Goal: Use online tool/utility

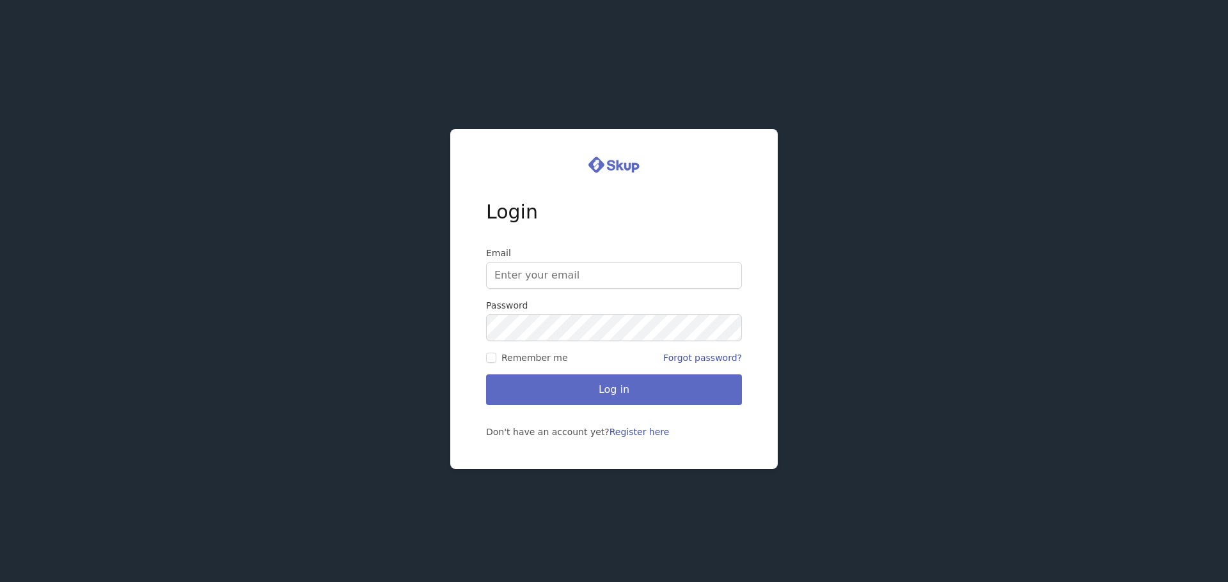
type input "[EMAIL_ADDRESS][DOMAIN_NAME]"
click at [602, 389] on button "Log in" at bounding box center [614, 390] width 256 height 31
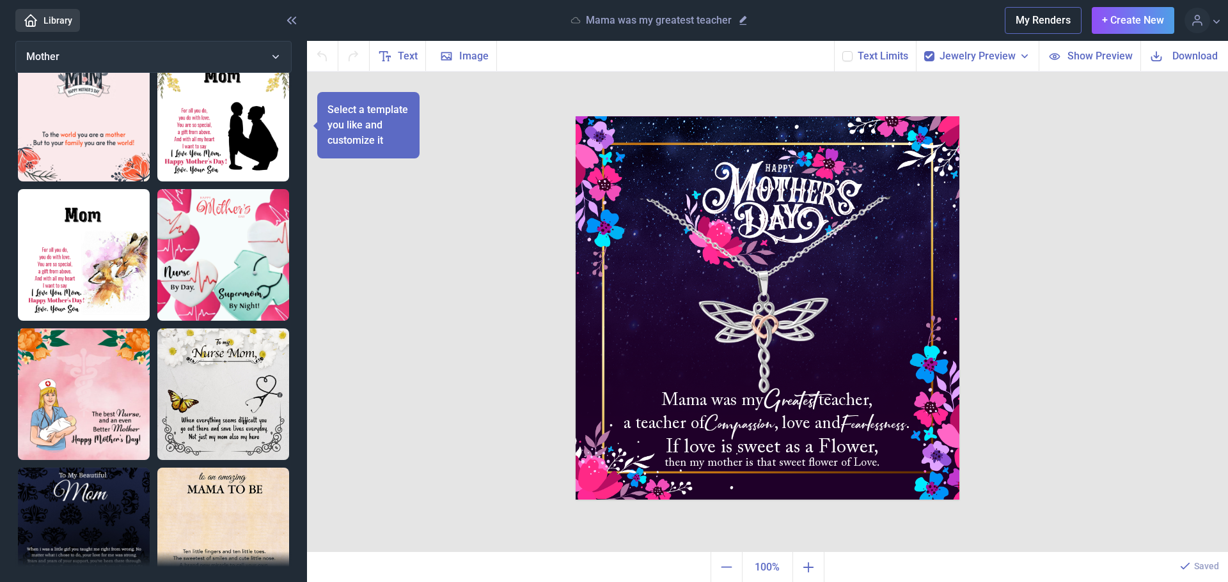
scroll to position [729, 0]
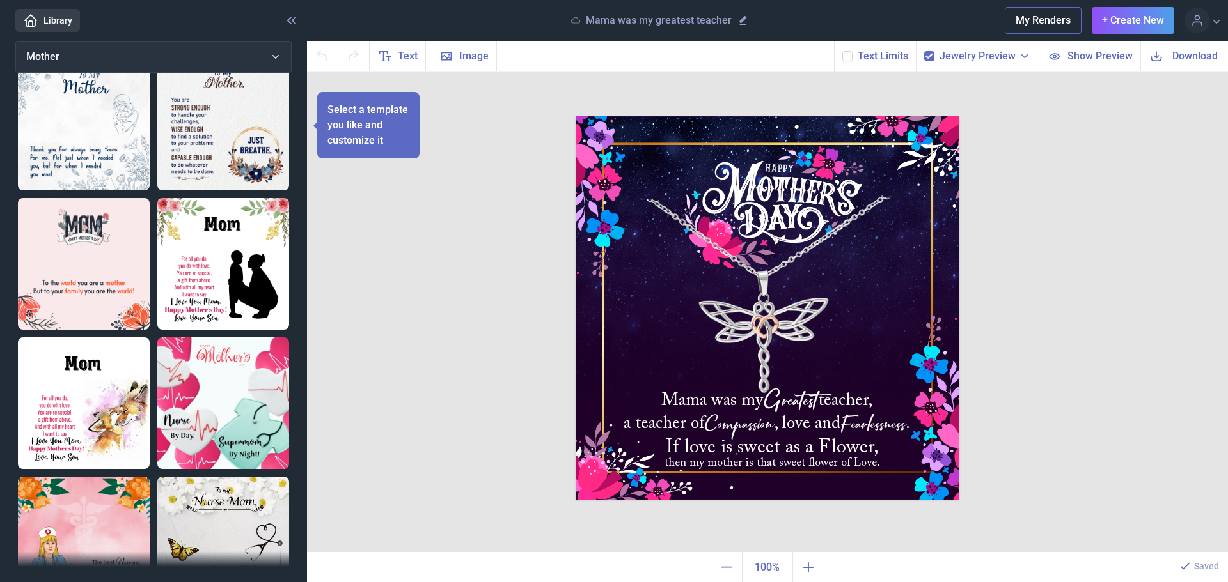
click at [1097, 56] on span "Show Preview" at bounding box center [1099, 56] width 65 height 15
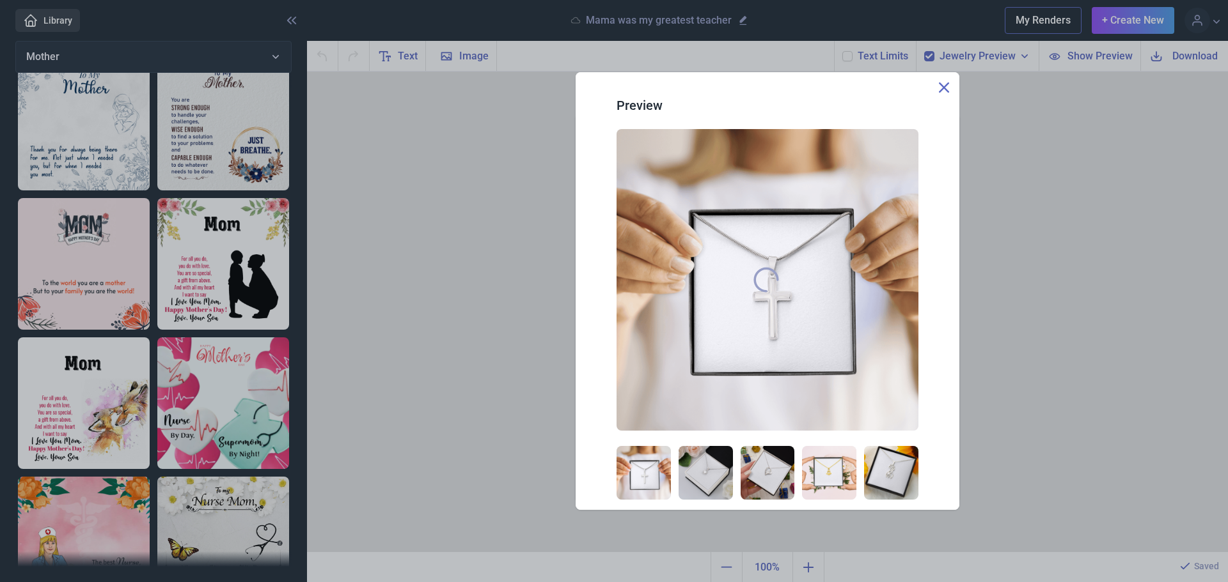
click at [230, 217] on div at bounding box center [614, 291] width 1228 height 582
